Goal: Task Accomplishment & Management: Manage account settings

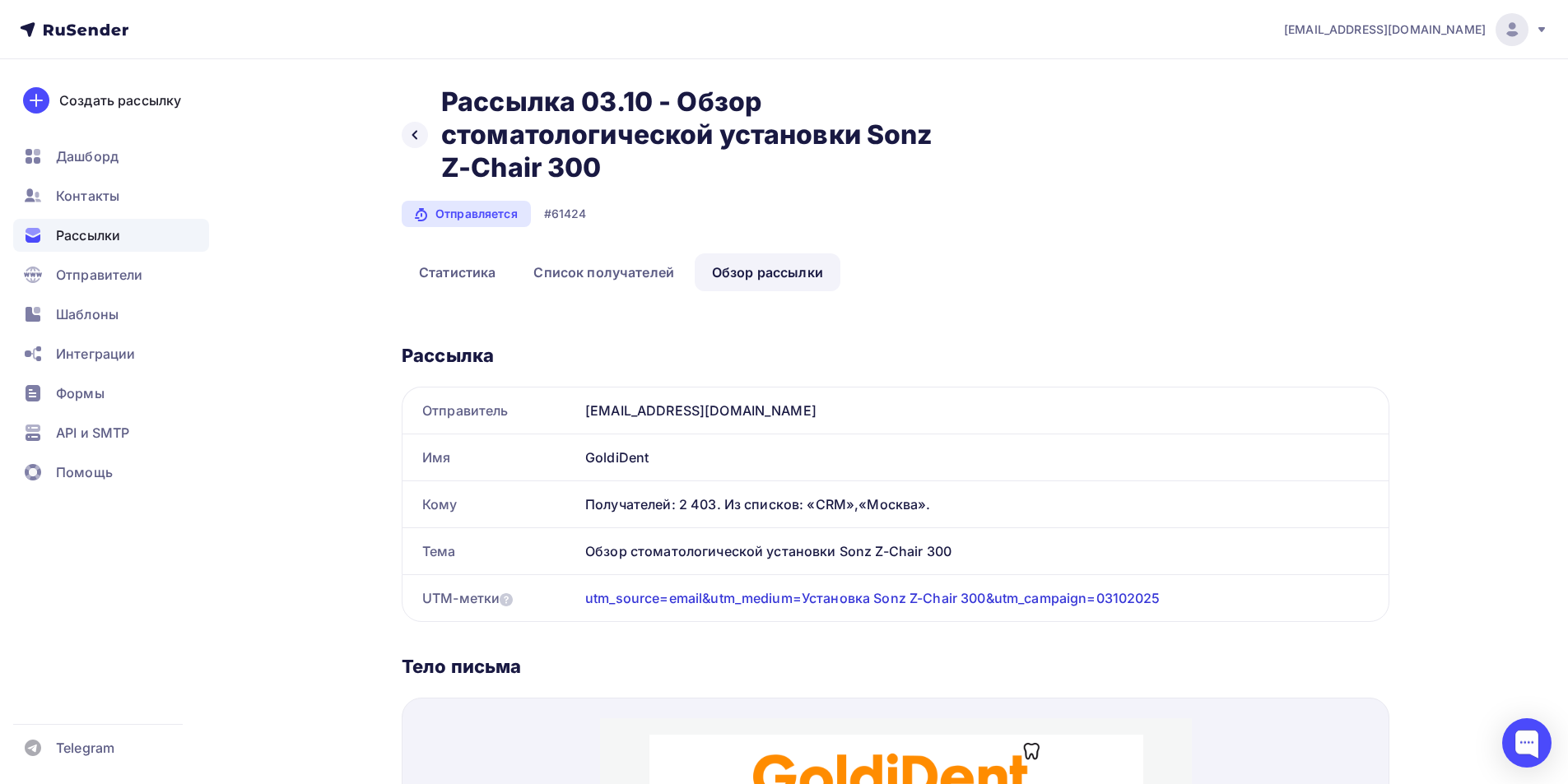
click at [77, 233] on span "Рассылки" at bounding box center [88, 235] width 64 height 20
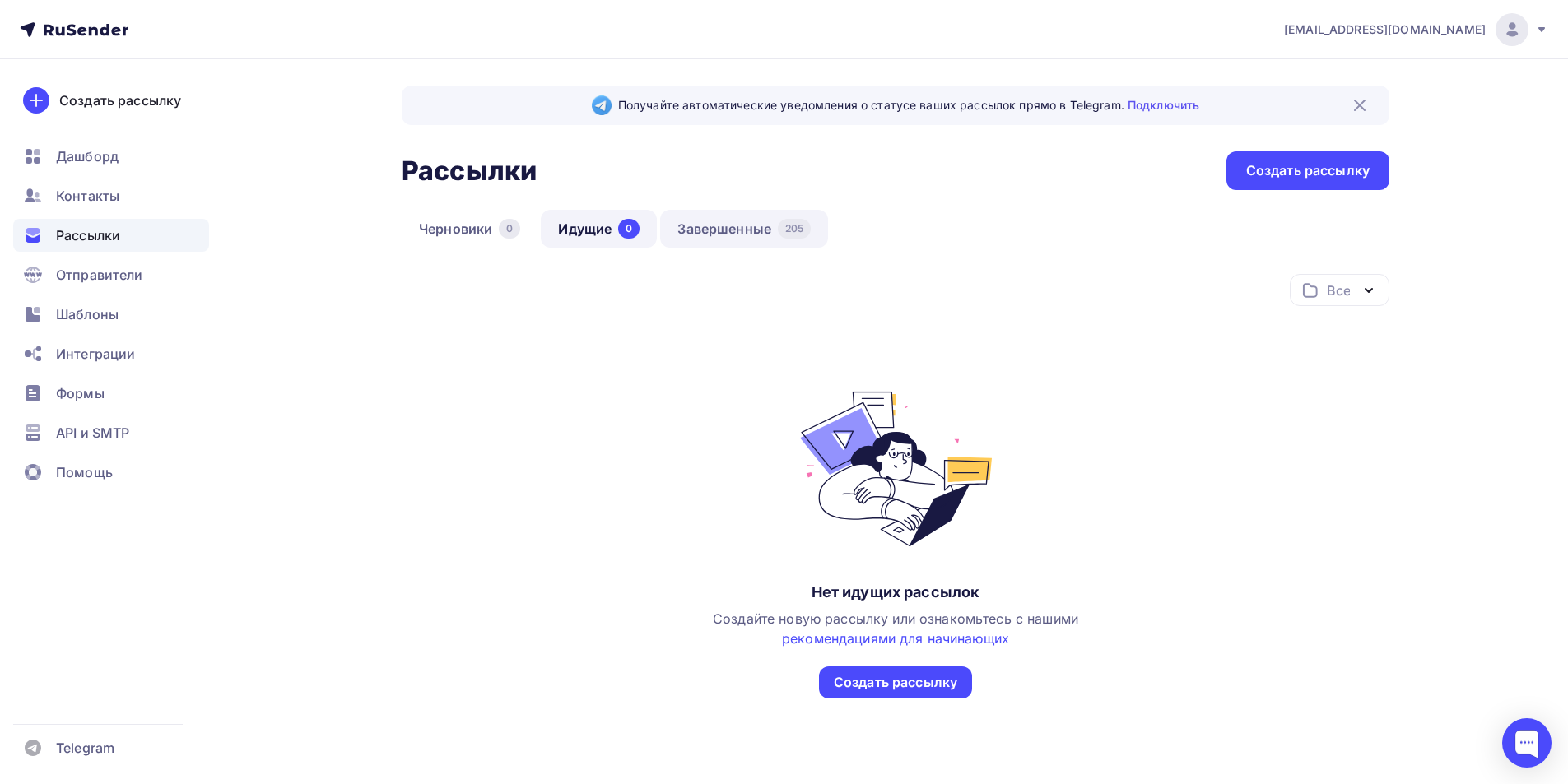
click at [741, 223] on link "Завершенные 205" at bounding box center [744, 228] width 168 height 37
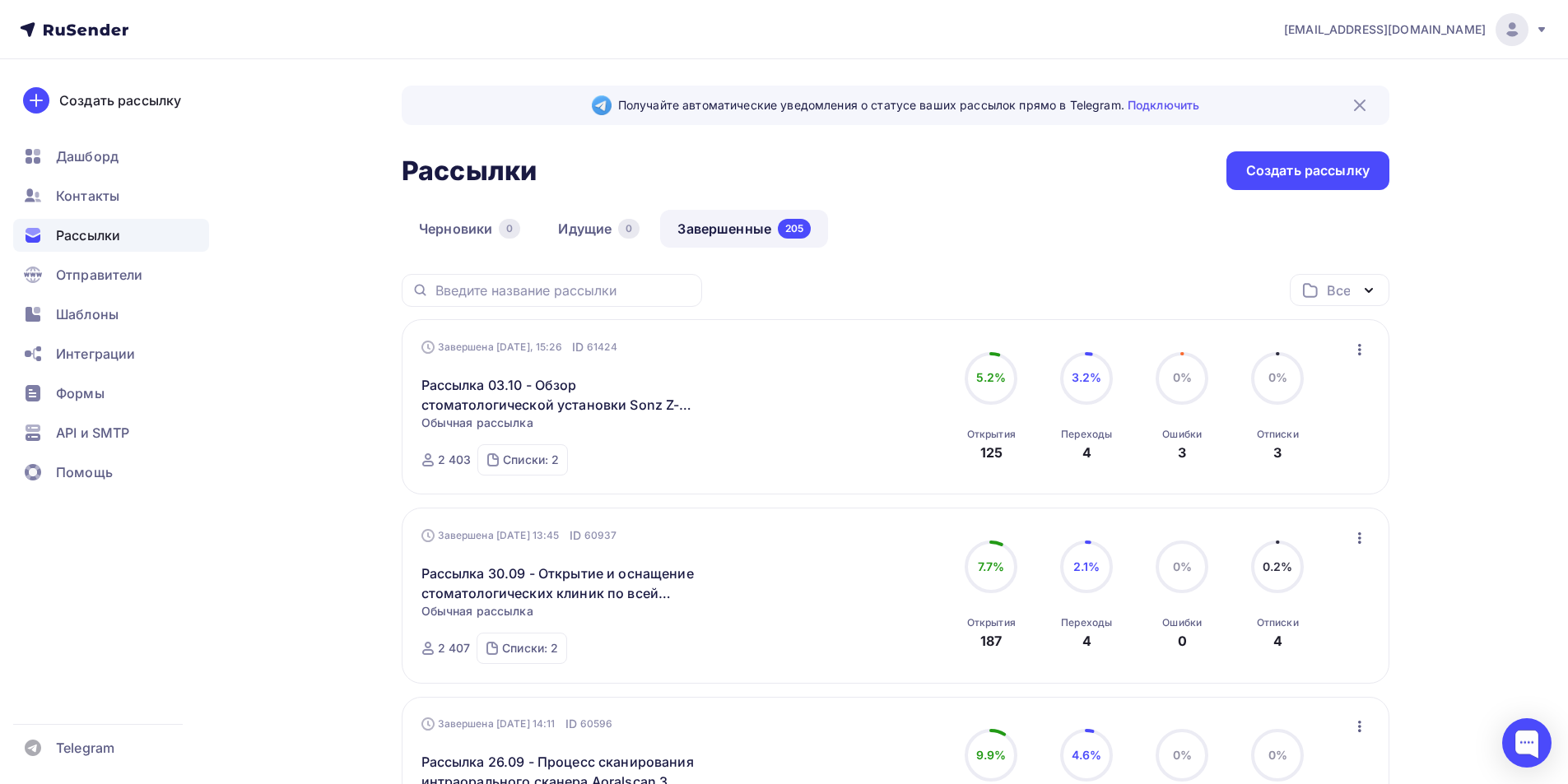
drag, startPoint x: 1526, startPoint y: 34, endPoint x: 1364, endPoint y: 148, distance: 198.1
click at [1521, 35] on div at bounding box center [1512, 30] width 33 height 33
click at [1308, 154] on span "Выйти" at bounding box center [1322, 151] width 43 height 20
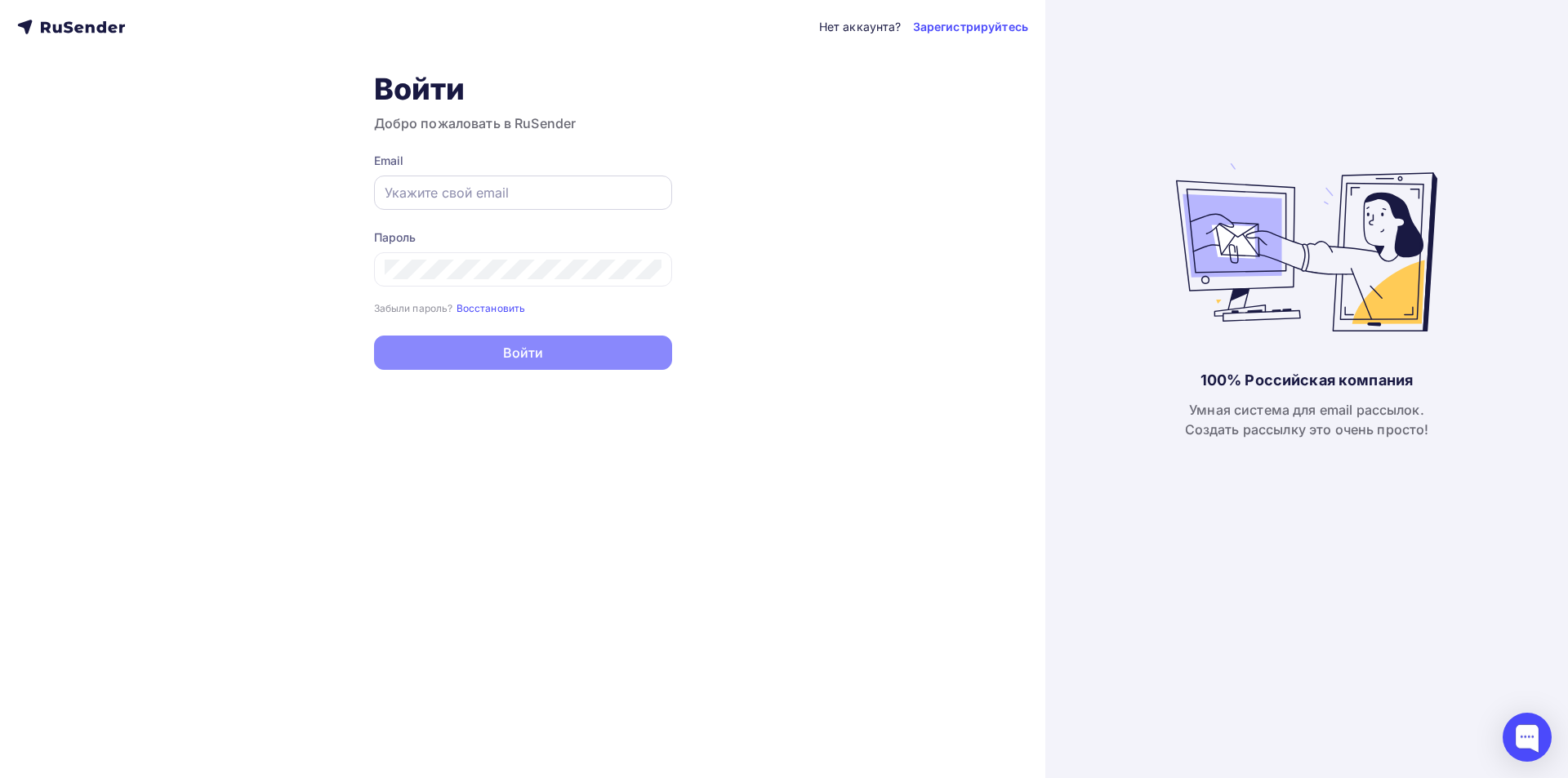
click at [520, 194] on input "text" at bounding box center [523, 193] width 277 height 20
type input "[EMAIL_ADDRESS][DOMAIN_NAME]"
click at [645, 270] on icon at bounding box center [646, 269] width 5 height 9
